Goal: Information Seeking & Learning: Learn about a topic

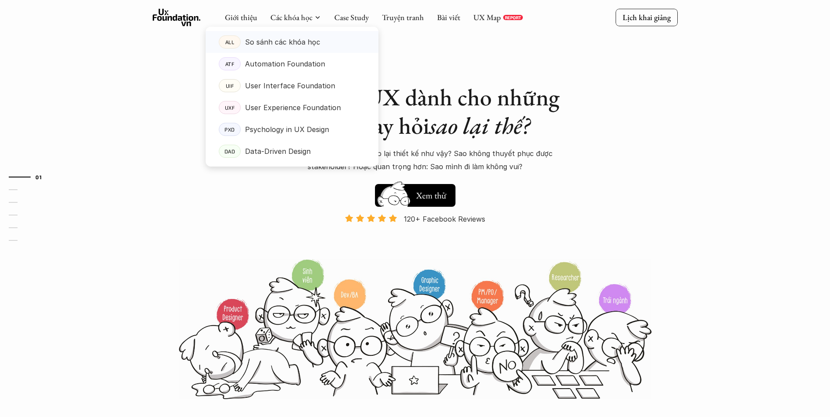
click at [276, 40] on p "So sánh các khóa học" at bounding box center [282, 41] width 75 height 13
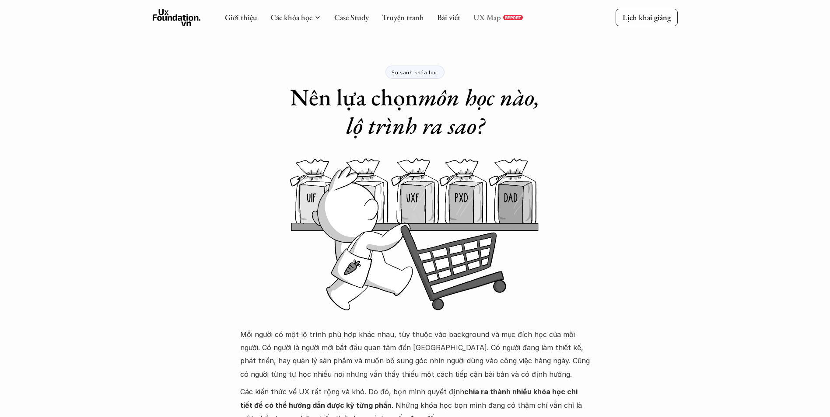
click at [482, 17] on link "UX Map" at bounding box center [487, 17] width 28 height 10
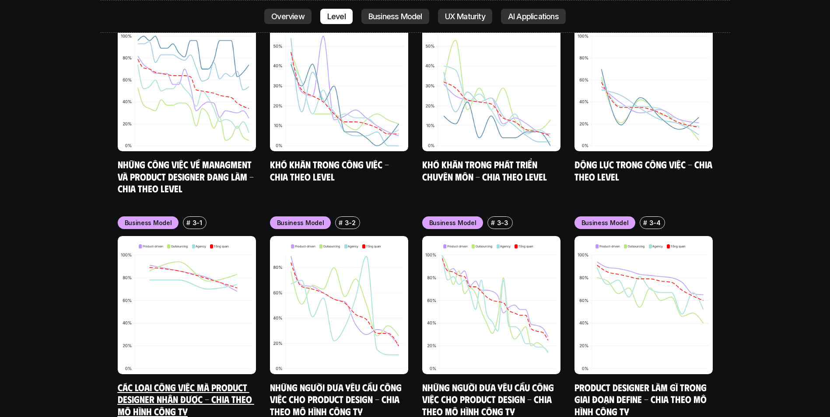
scroll to position [4113, 0]
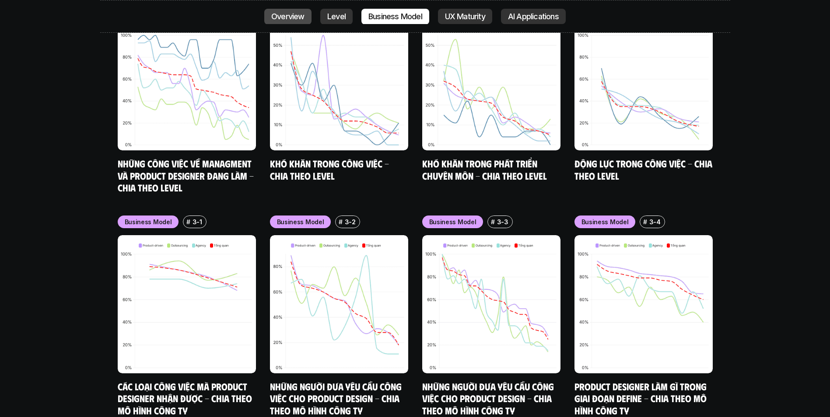
click at [295, 18] on p "Overview" at bounding box center [287, 16] width 33 height 9
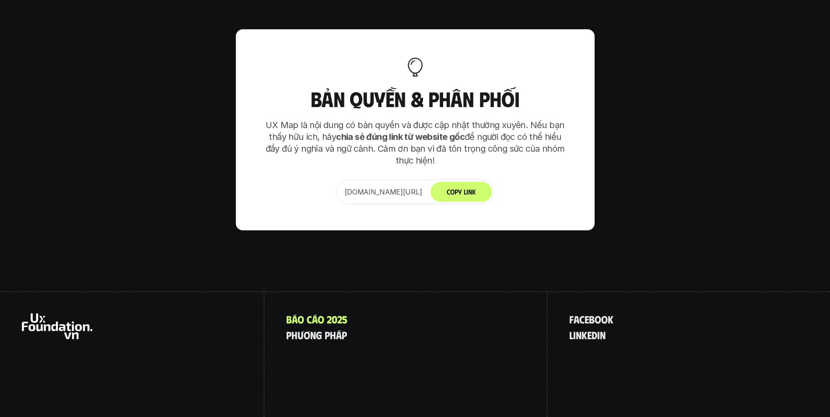
scroll to position [6148, 0]
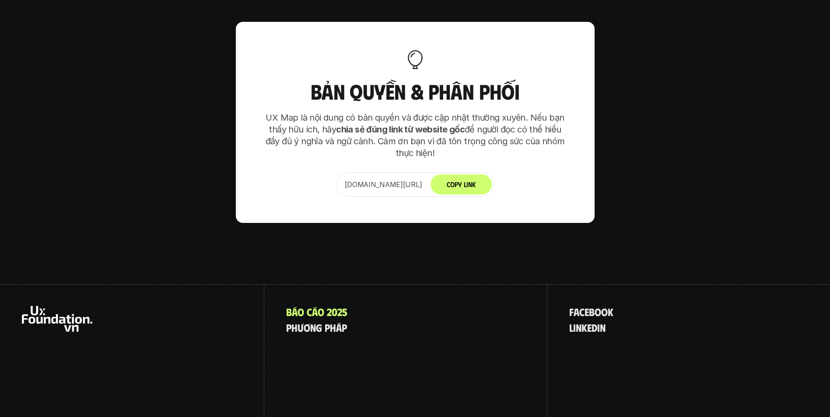
click at [39, 306] on icon at bounding box center [57, 319] width 70 height 26
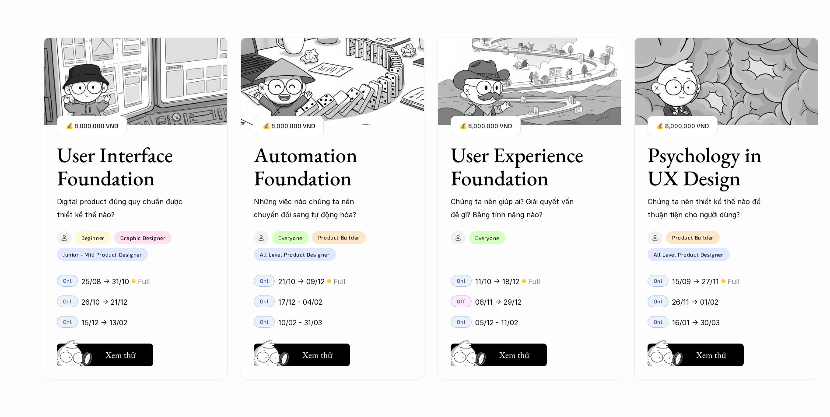
scroll to position [875, 0]
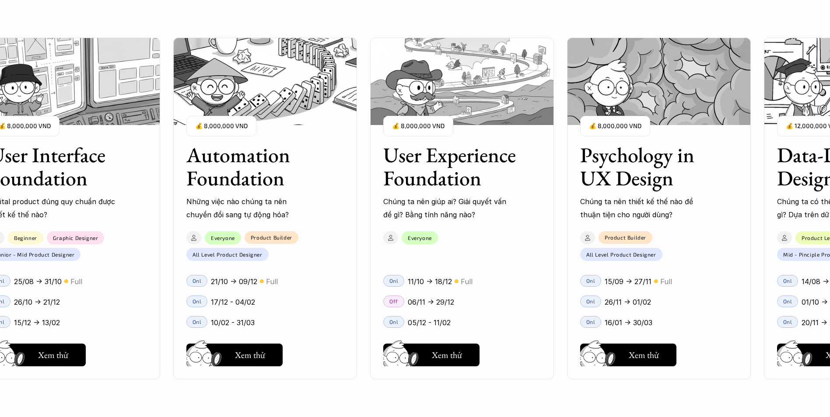
drag, startPoint x: 617, startPoint y: 219, endPoint x: 507, endPoint y: 216, distance: 109.4
click at [507, 216] on div "User Interface Foundation Digital product đúng quy chuẩn được thiết kế thế nào?…" at bounding box center [415, 208] width 743 height 417
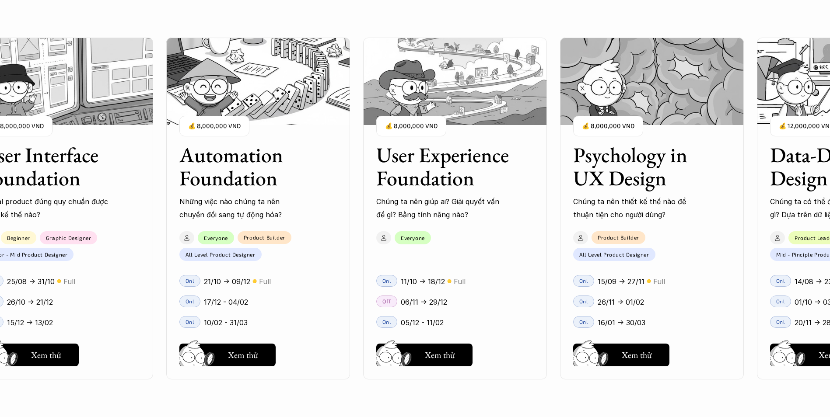
drag, startPoint x: 744, startPoint y: 199, endPoint x: 442, endPoint y: 193, distance: 302.0
click at [428, 197] on div "User Interface Foundation Digital product đúng quy chuẩn được thiết kế thế nào?…" at bounding box center [415, 208] width 743 height 417
click at [748, 214] on div "User Interface Foundation Digital product đúng quy chuẩn được thiết kế thế nào?…" at bounding box center [454, 208] width 971 height 417
